Goal: Task Accomplishment & Management: Manage account settings

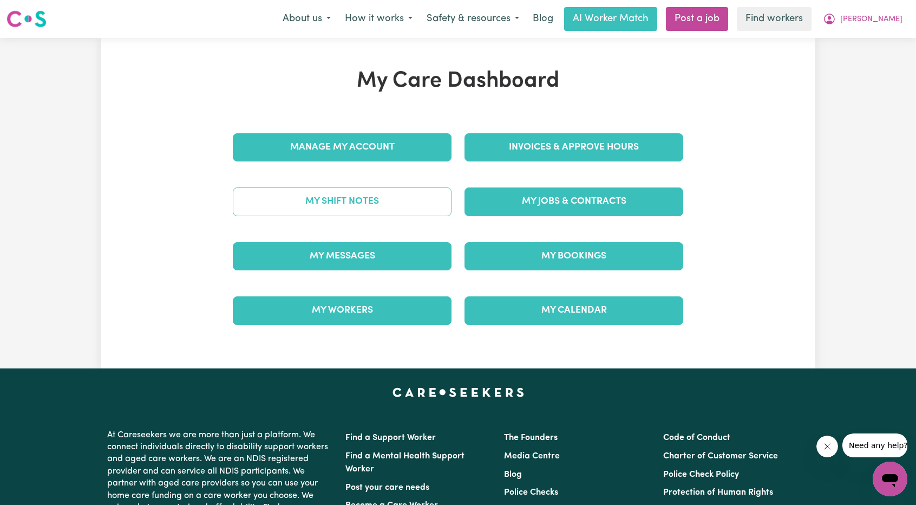
click at [404, 204] on link "My Shift Notes" at bounding box center [342, 201] width 219 height 28
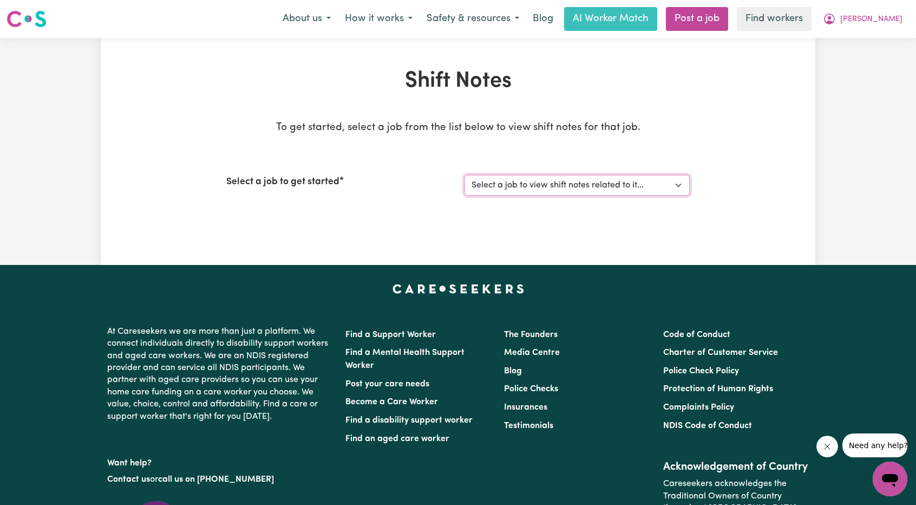
click at [569, 189] on select "Select a job to view shift notes related to it... [[PERSON_NAME]] Care Workers …" at bounding box center [576, 185] width 225 height 21
select select "15031"
click at [464, 175] on select "Select a job to view shift notes related to it... [[PERSON_NAME]] Care Workers …" at bounding box center [576, 185] width 225 height 21
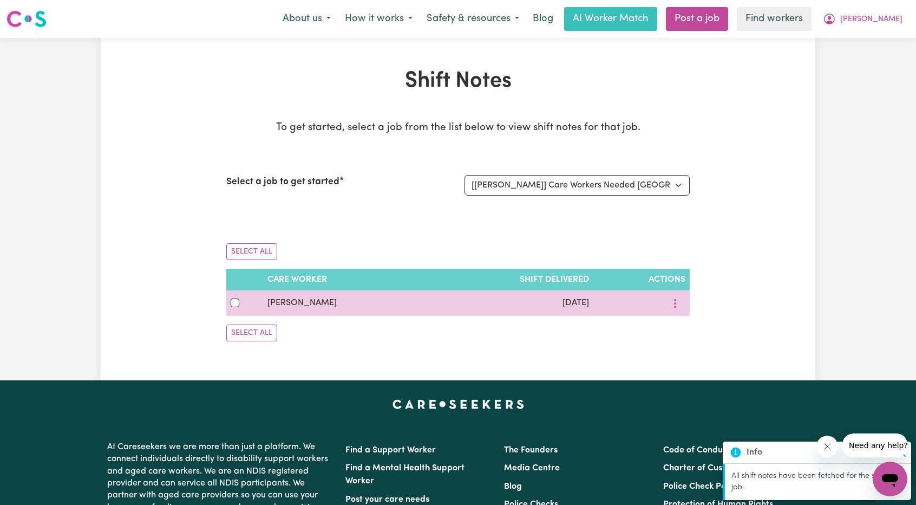
click at [607, 305] on div at bounding box center [642, 302] width 88 height 17
click at [686, 297] on td at bounding box center [641, 302] width 96 height 25
click at [680, 297] on button "More options" at bounding box center [675, 302] width 21 height 17
click at [685, 318] on link "View Shift Note" at bounding box center [714, 328] width 89 height 22
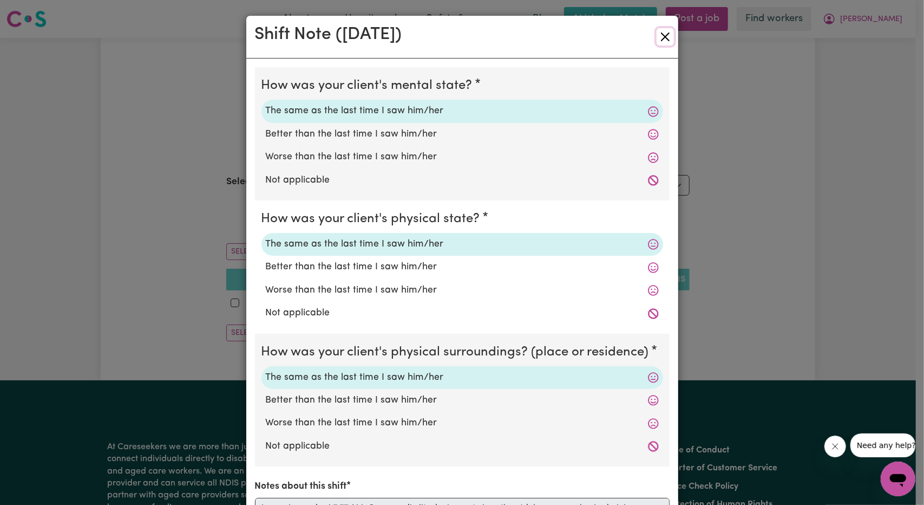
click at [667, 32] on button "Close" at bounding box center [665, 36] width 17 height 17
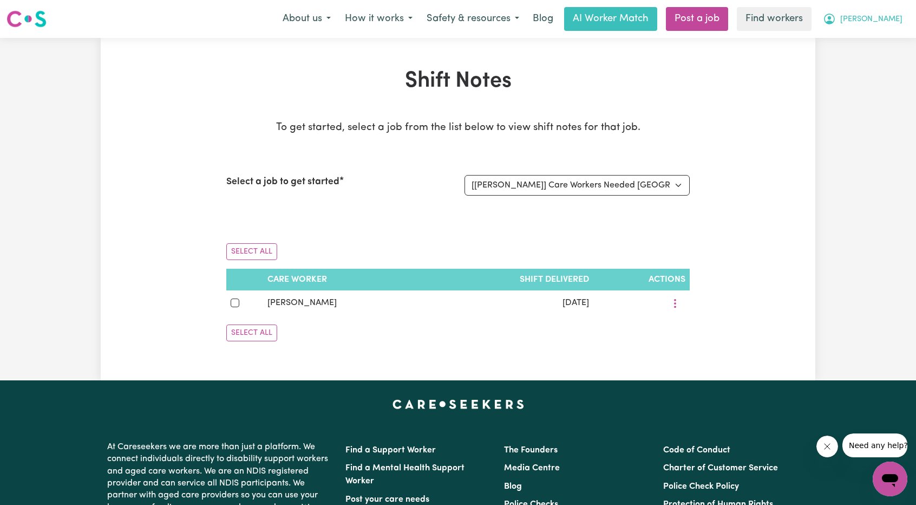
click at [877, 29] on button "[PERSON_NAME]" at bounding box center [863, 19] width 94 height 23
click at [877, 42] on link "My Dashboard" at bounding box center [866, 42] width 86 height 21
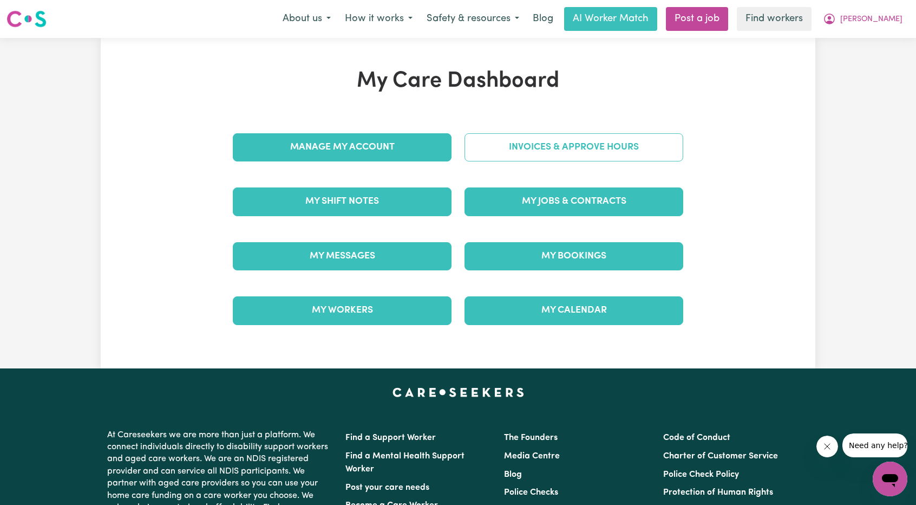
click at [626, 147] on link "Invoices & Approve Hours" at bounding box center [573, 147] width 219 height 28
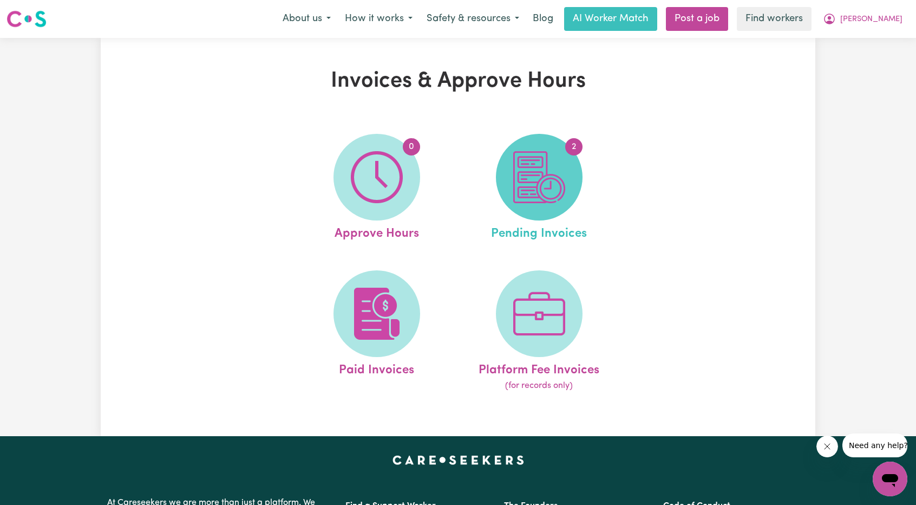
click at [514, 157] on img at bounding box center [539, 177] width 52 height 52
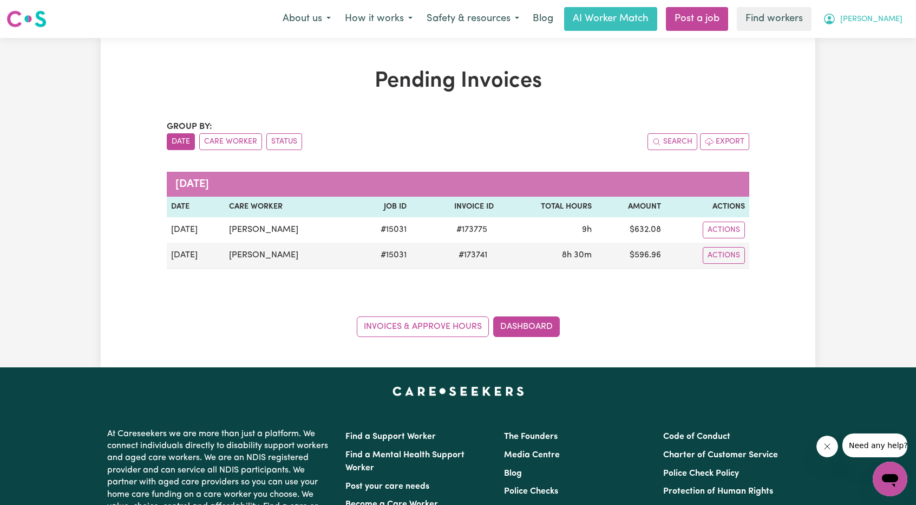
click at [878, 24] on button "[PERSON_NAME]" at bounding box center [863, 19] width 94 height 23
click at [867, 67] on link "Logout" at bounding box center [866, 62] width 86 height 21
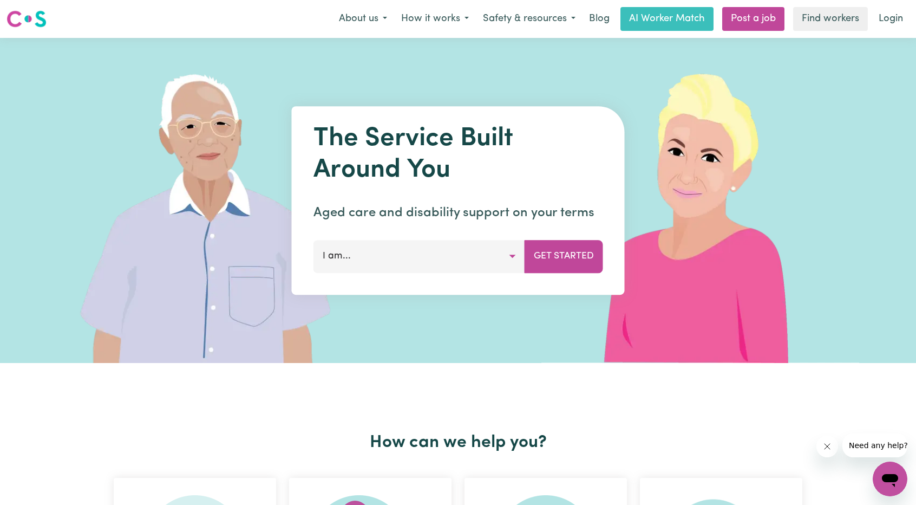
click at [893, 31] on div "Menu About us How it works Safety & resources Blog AI Worker Match Post a job F…" at bounding box center [458, 18] width 916 height 25
click at [885, 13] on link "Login" at bounding box center [890, 19] width 37 height 24
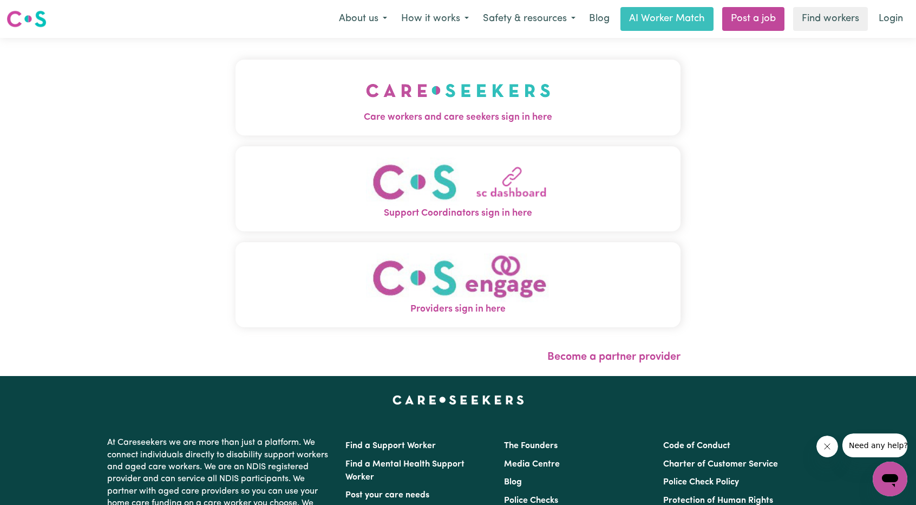
click at [465, 115] on span "Care workers and care seekers sign in here" at bounding box center [457, 117] width 445 height 14
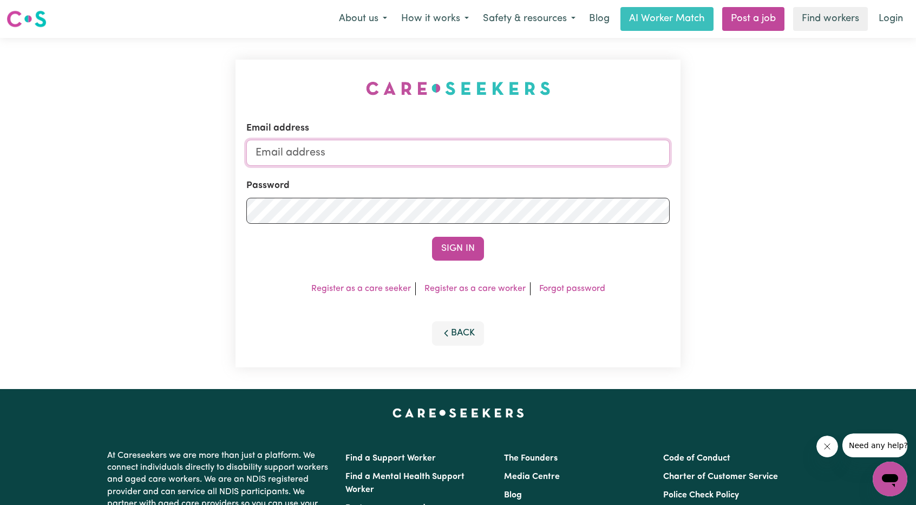
click at [485, 149] on input "Email address" at bounding box center [457, 153] width 423 height 26
drag, startPoint x: 321, startPoint y: 155, endPoint x: 554, endPoint y: 167, distance: 233.1
click at [548, 167] on form "Email address [EMAIL_ADDRESS][PERSON_NAME][DOMAIN_NAME] Password Sign In" at bounding box center [457, 190] width 423 height 139
type input "superuser~[EMAIL_ADDRESS][DOMAIN_NAME]"
click at [448, 248] on button "Sign In" at bounding box center [458, 249] width 52 height 24
